Goal: Task Accomplishment & Management: Complete application form

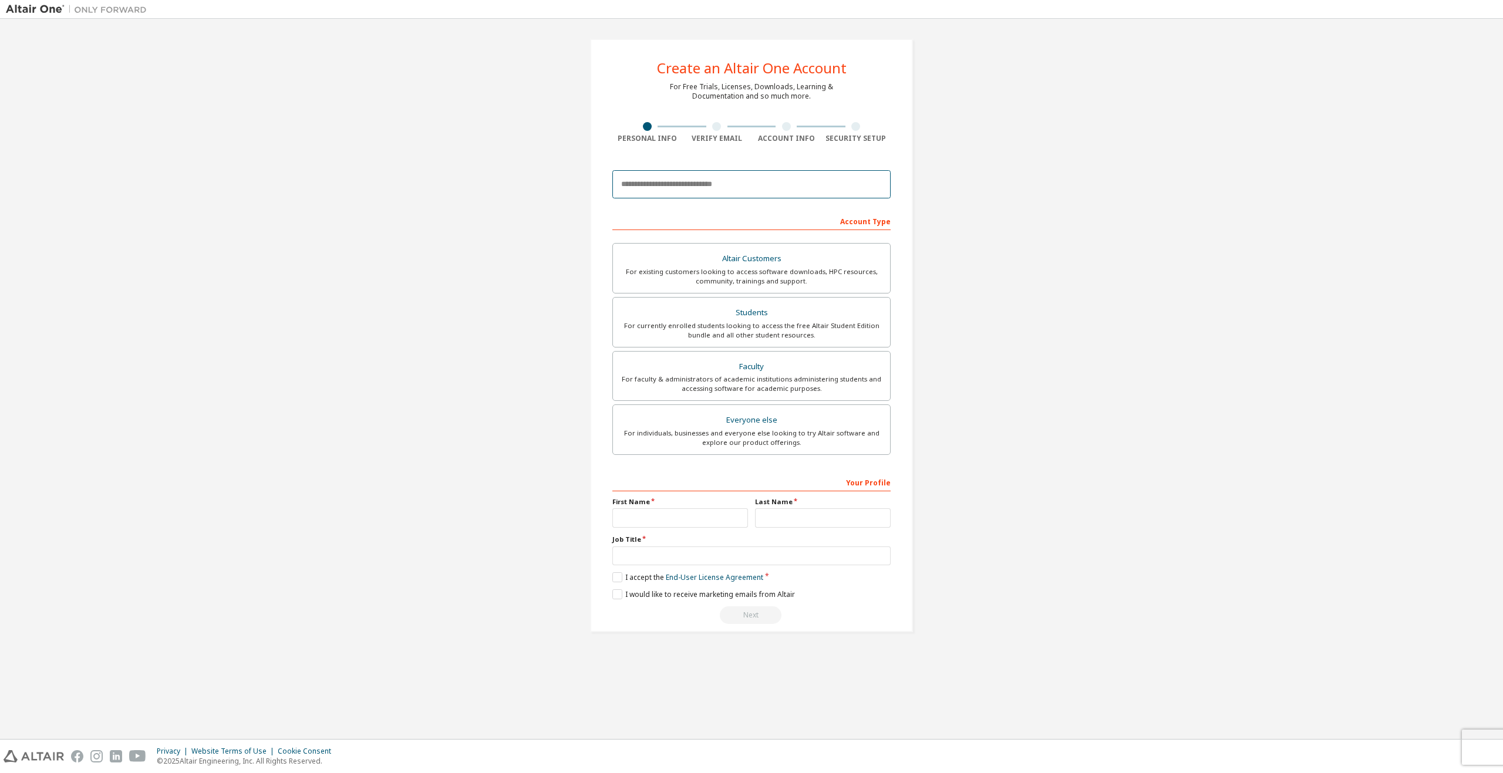
click at [699, 189] on input "email" at bounding box center [752, 184] width 278 height 28
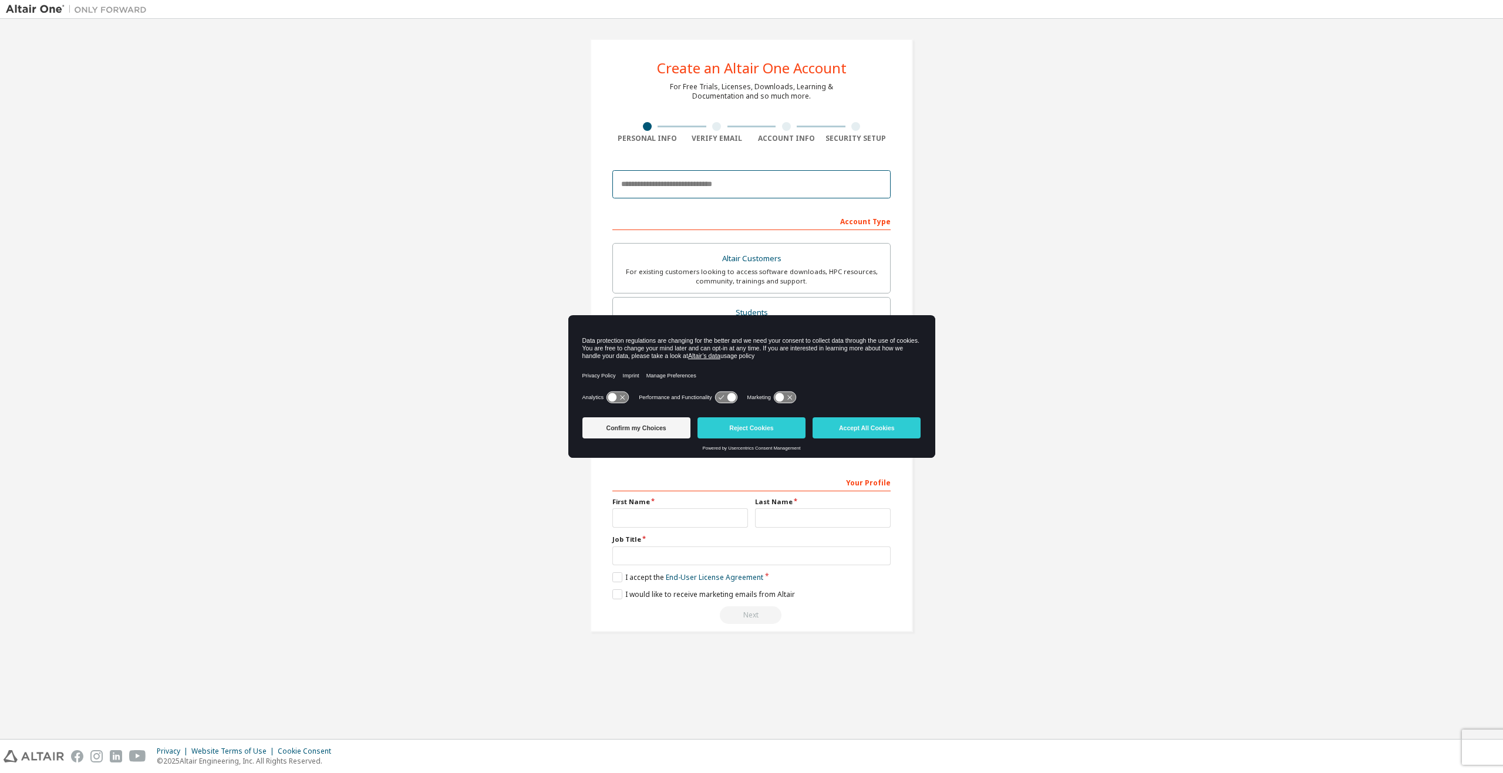
click at [699, 188] on input "email" at bounding box center [752, 184] width 278 height 28
click at [733, 394] on icon at bounding box center [726, 397] width 22 height 11
click at [725, 399] on icon at bounding box center [726, 397] width 22 height 11
click at [722, 398] on icon at bounding box center [726, 397] width 22 height 11
click at [719, 398] on icon at bounding box center [726, 397] width 22 height 11
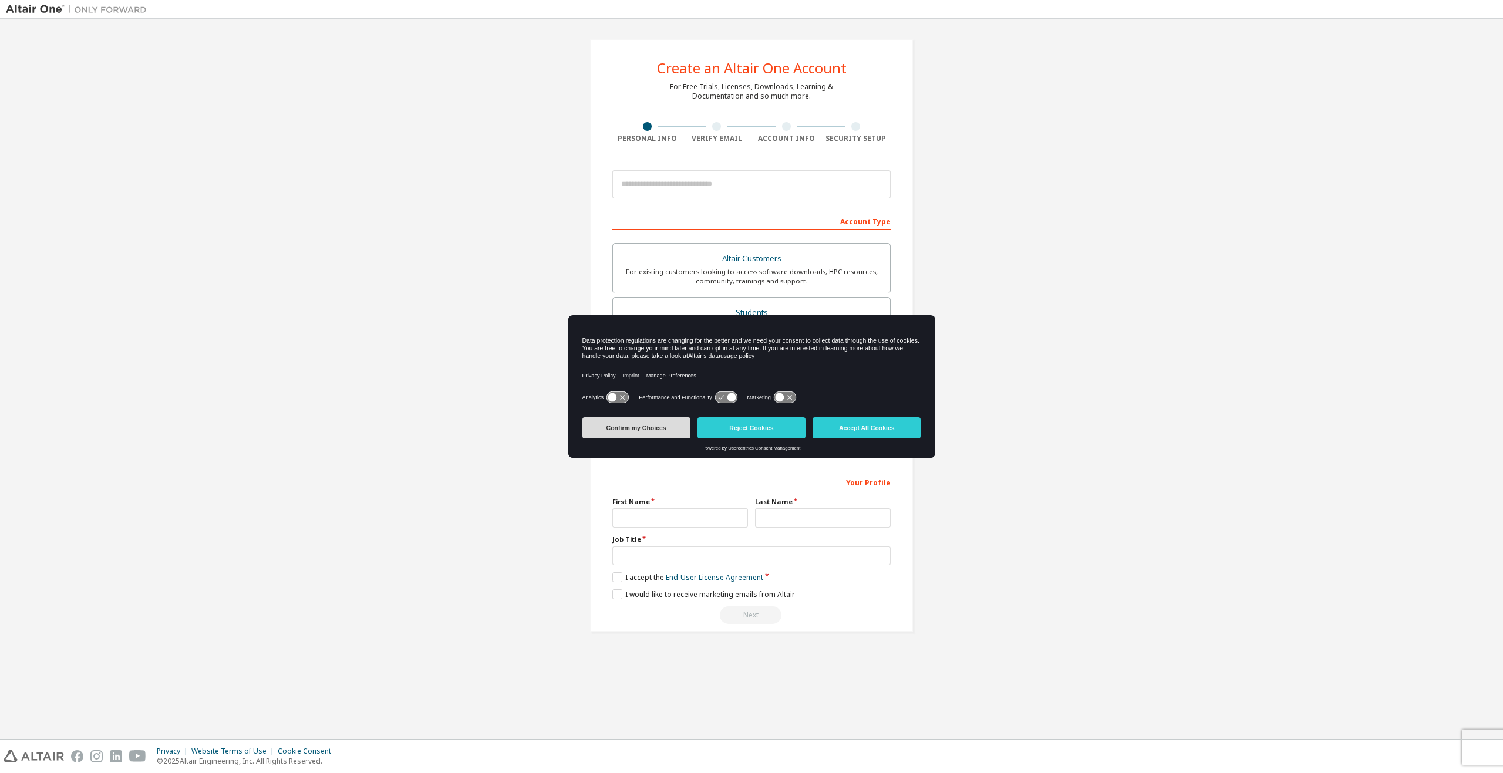
click at [650, 428] on button "Confirm my Choices" at bounding box center [637, 428] width 108 height 21
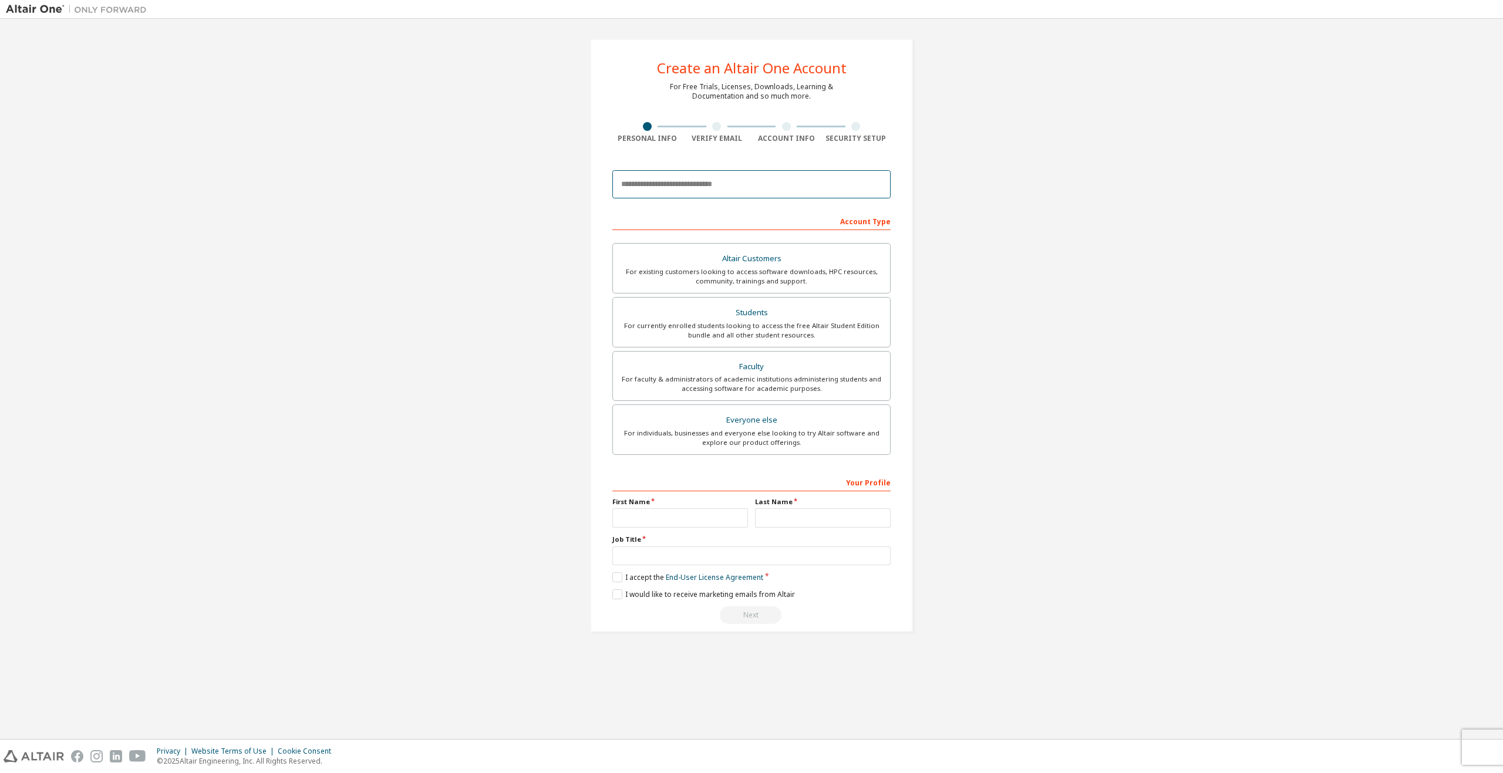
click at [661, 190] on input "email" at bounding box center [752, 184] width 278 height 28
type input "**********"
click at [642, 326] on div "For currently enrolled students looking to access the free Altair Student Editi…" at bounding box center [751, 330] width 263 height 19
click at [709, 514] on input "text" at bounding box center [681, 518] width 136 height 19
type input "******"
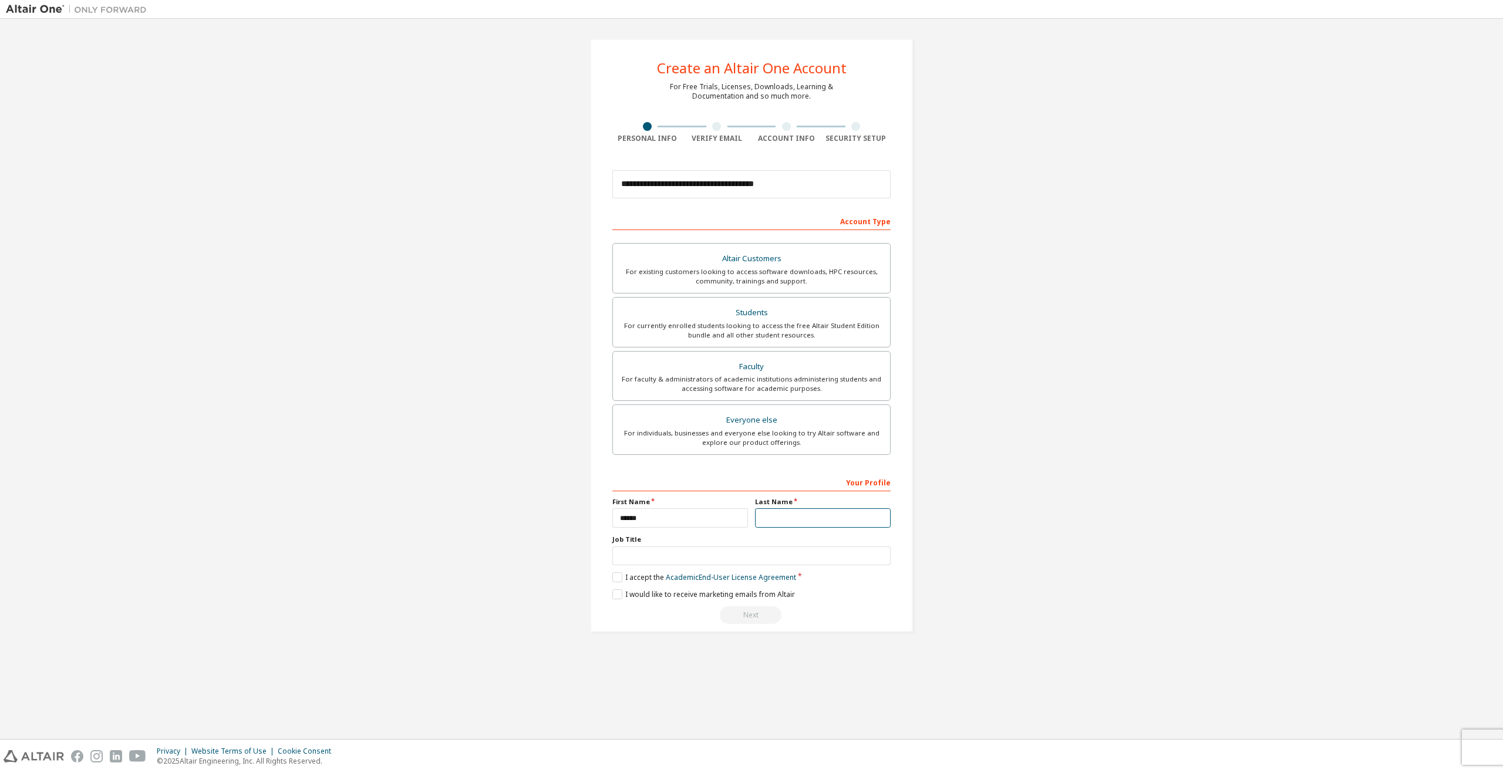
type input "******"
click at [698, 560] on input "text" at bounding box center [752, 556] width 278 height 19
type input "**********"
click at [624, 578] on label "I accept the Academic End-User License Agreement" at bounding box center [705, 578] width 184 height 10
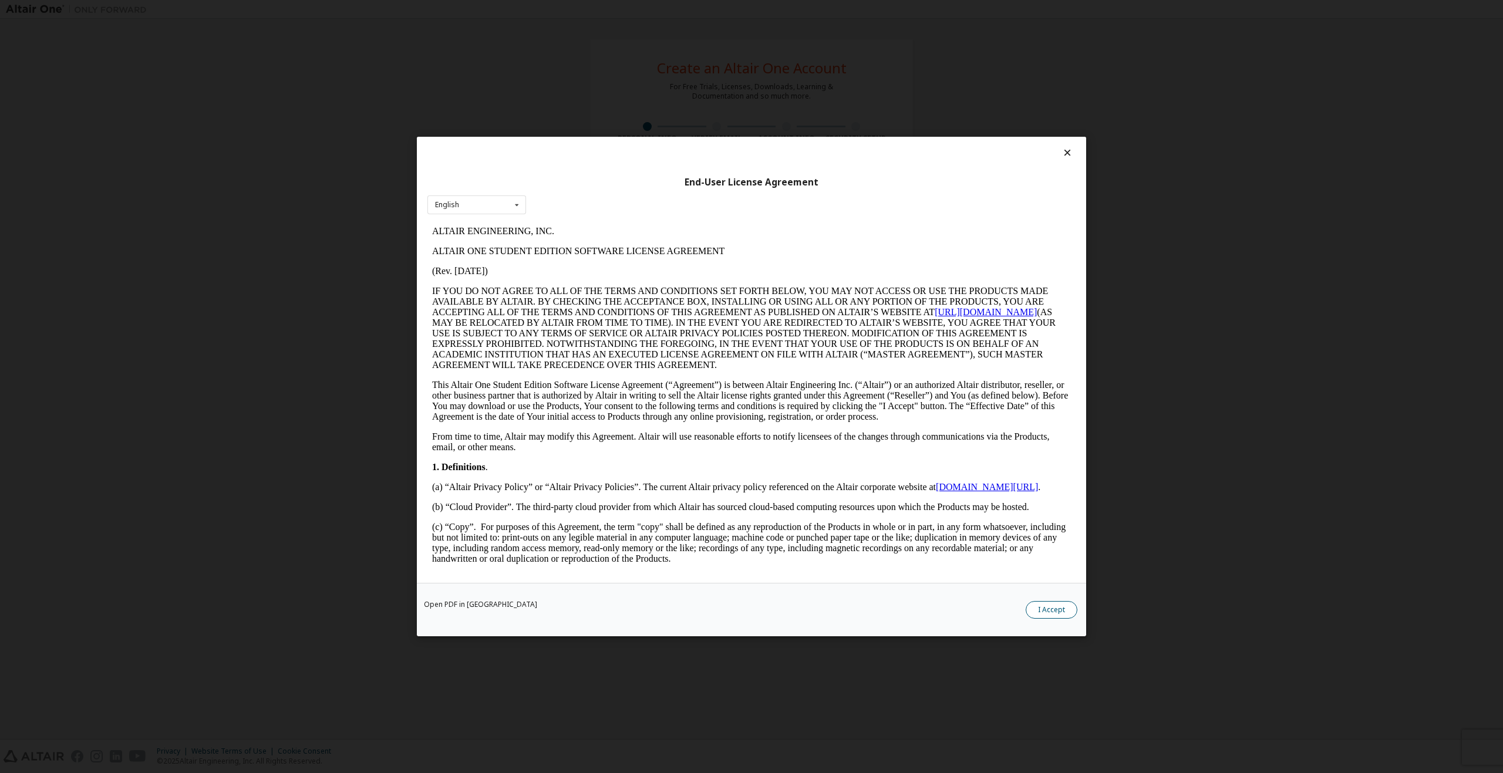
click at [1038, 616] on button "I Accept" at bounding box center [1052, 610] width 52 height 18
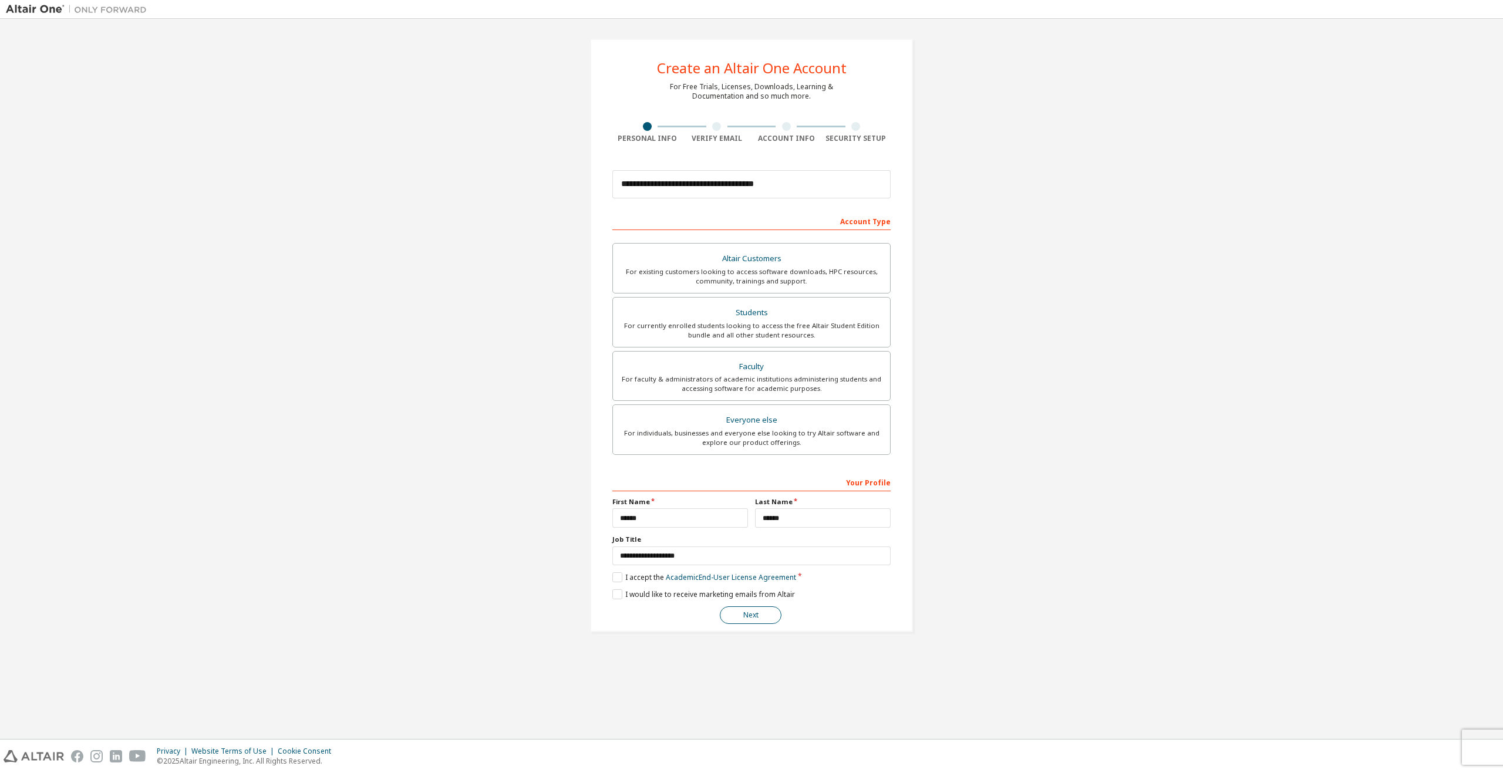
click at [757, 623] on button "Next" at bounding box center [751, 616] width 62 height 18
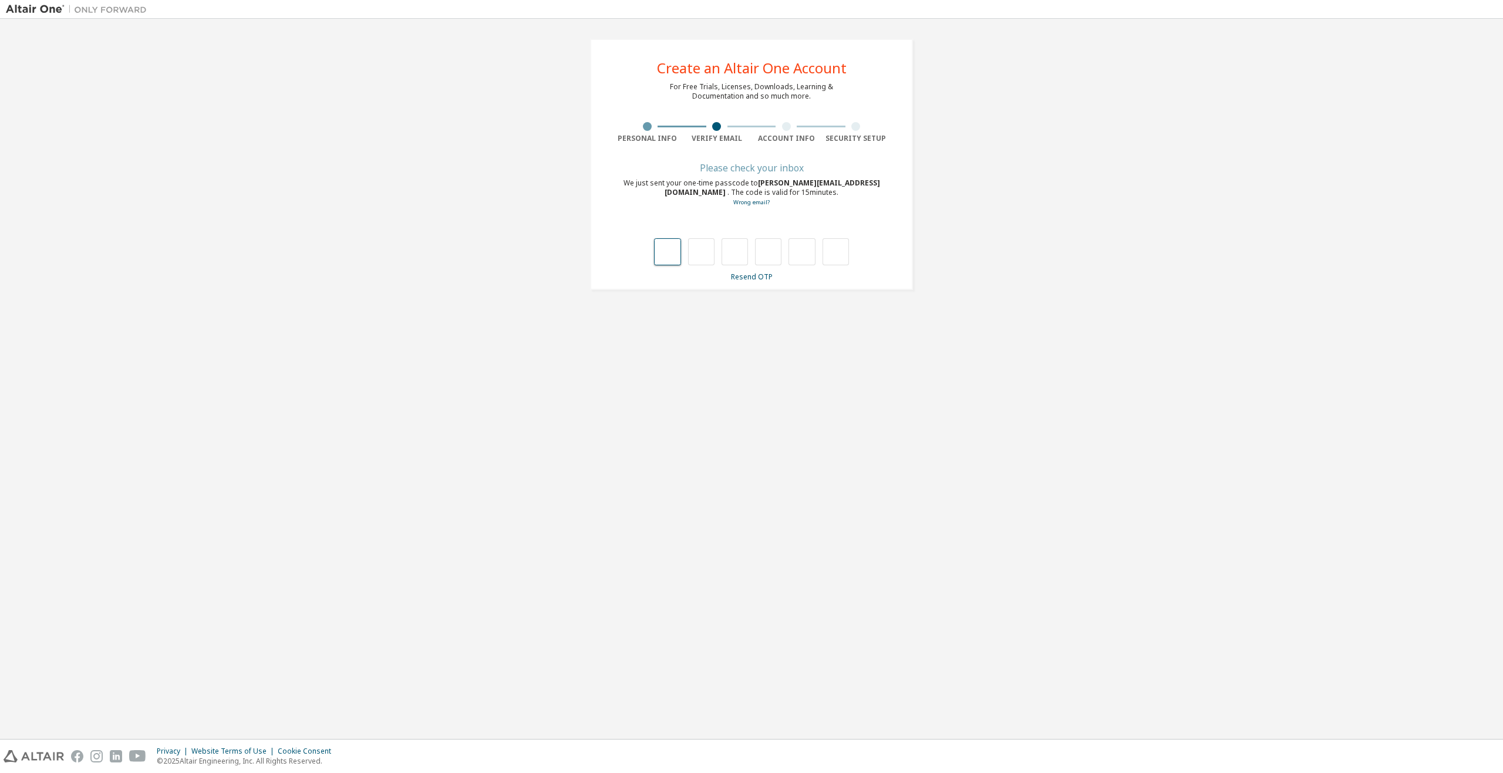
click at [668, 254] on input "text" at bounding box center [667, 251] width 26 height 27
type input "*"
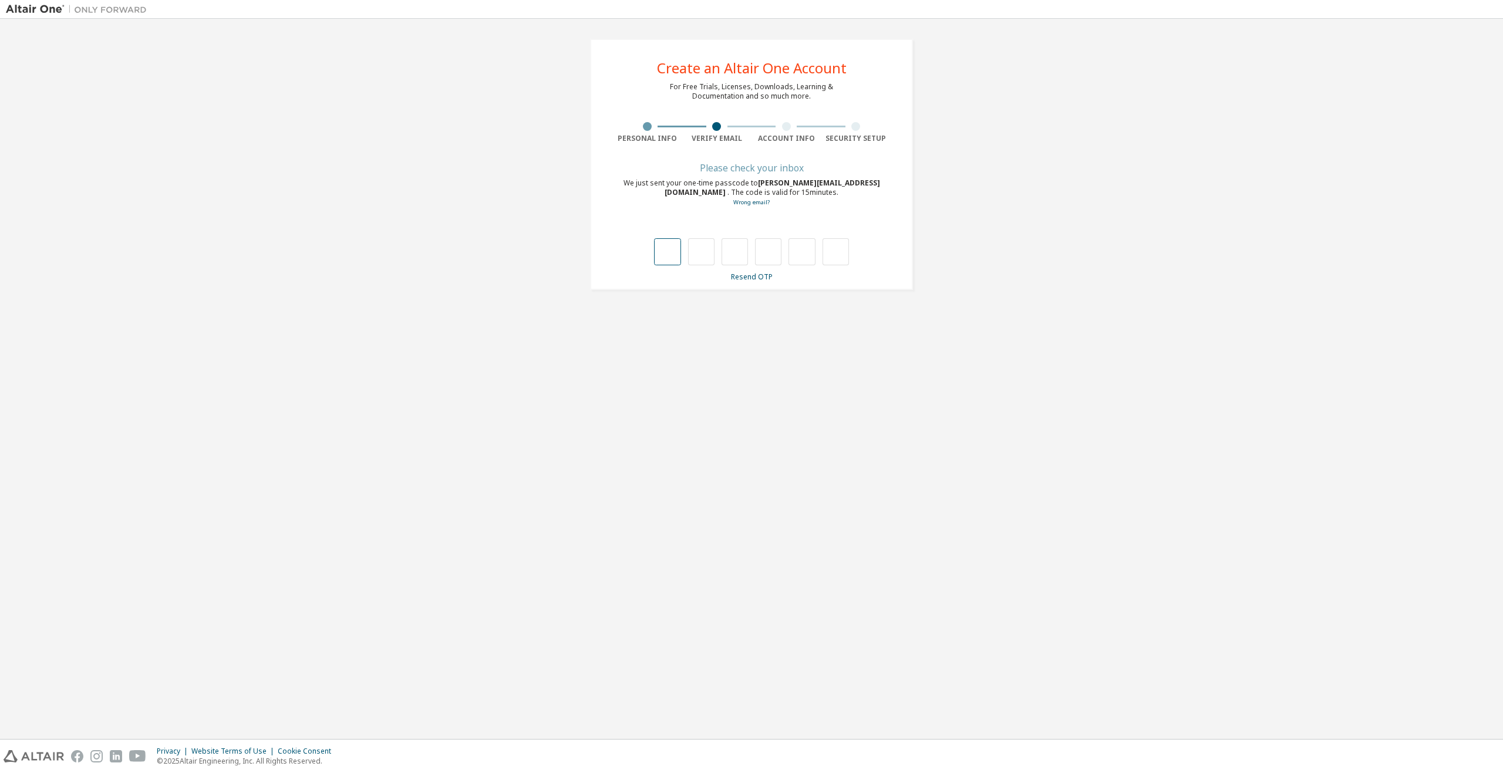
type input "*"
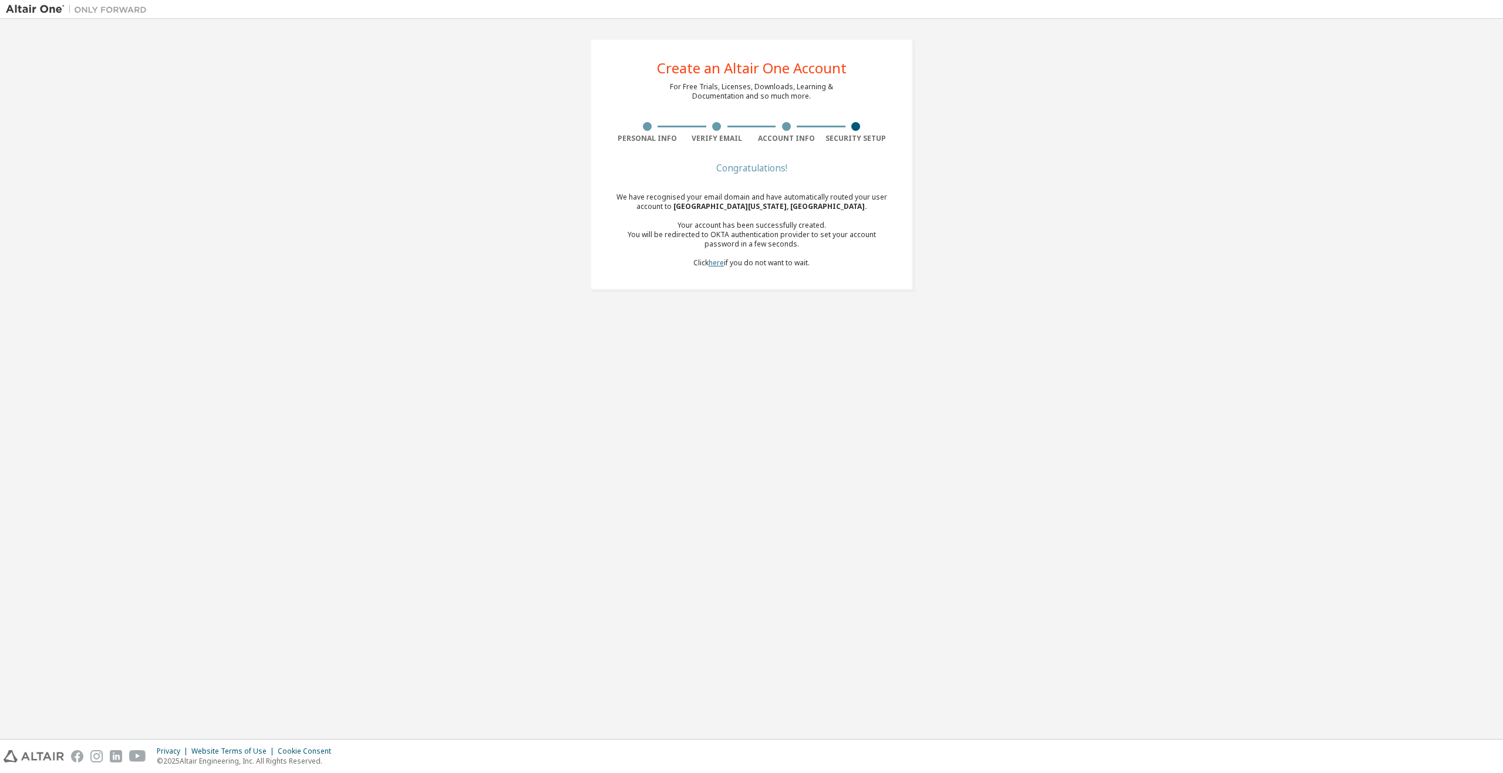
click at [714, 265] on link "here" at bounding box center [716, 263] width 15 height 10
